Goal: Information Seeking & Learning: Learn about a topic

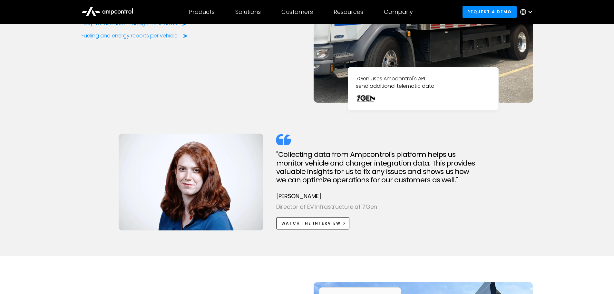
scroll to position [1032, 0]
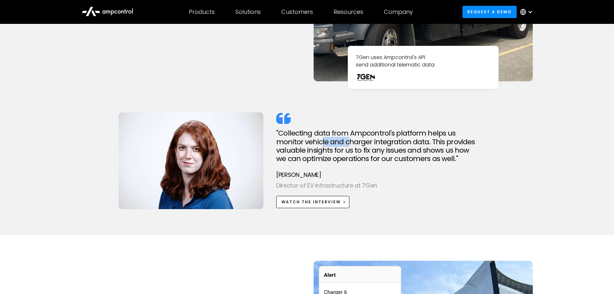
drag, startPoint x: 320, startPoint y: 141, endPoint x: 369, endPoint y: 139, distance: 49.4
click at [351, 141] on h2 ""Collecting data from Ampcontrol's platform helps us monitor vehicle and charge…" at bounding box center [385, 146] width 219 height 34
click at [371, 139] on h2 ""Collecting data from Ampcontrol's platform helps us monitor vehicle and charge…" at bounding box center [385, 146] width 219 height 34
click at [52, 94] on section "Vehicle Telematics Track and ensure on-time departure for your EV fleet Connect…" at bounding box center [307, 35] width 614 height 399
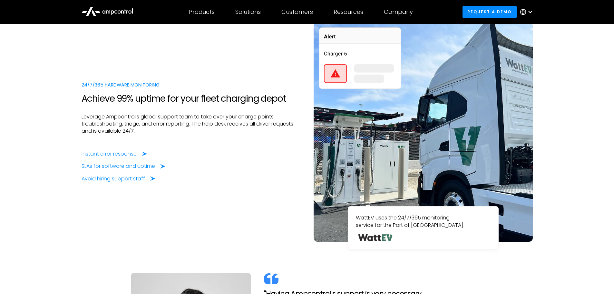
scroll to position [1290, 0]
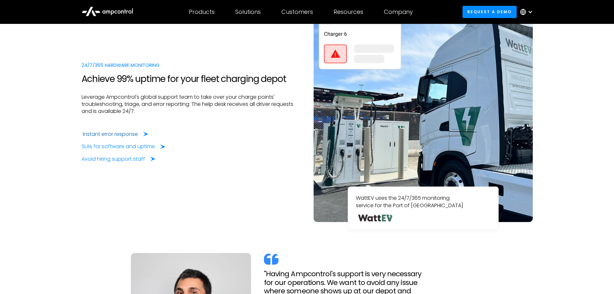
click at [111, 137] on div "Instant error response" at bounding box center [110, 134] width 55 height 7
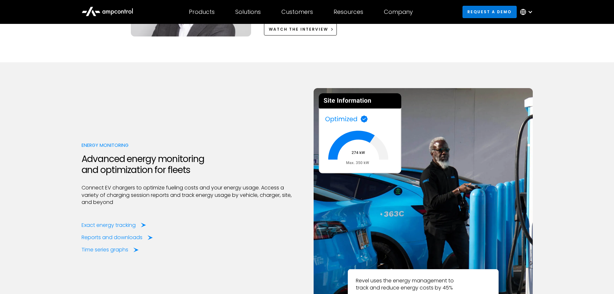
scroll to position [1612, 0]
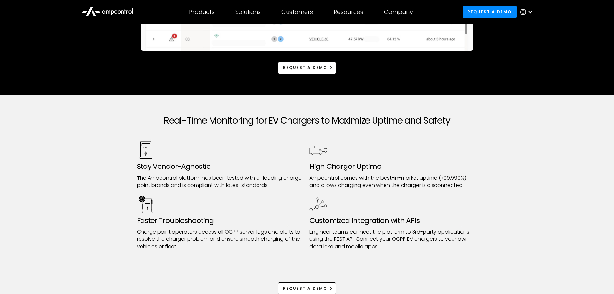
scroll to position [226, 0]
